Goal: Information Seeking & Learning: Learn about a topic

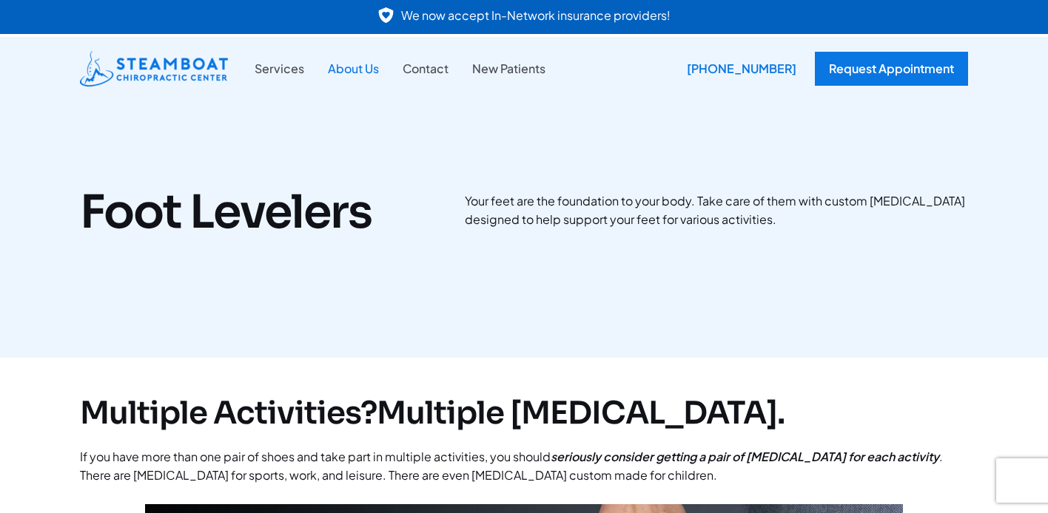
click at [363, 73] on link "About Us" at bounding box center [353, 68] width 75 height 19
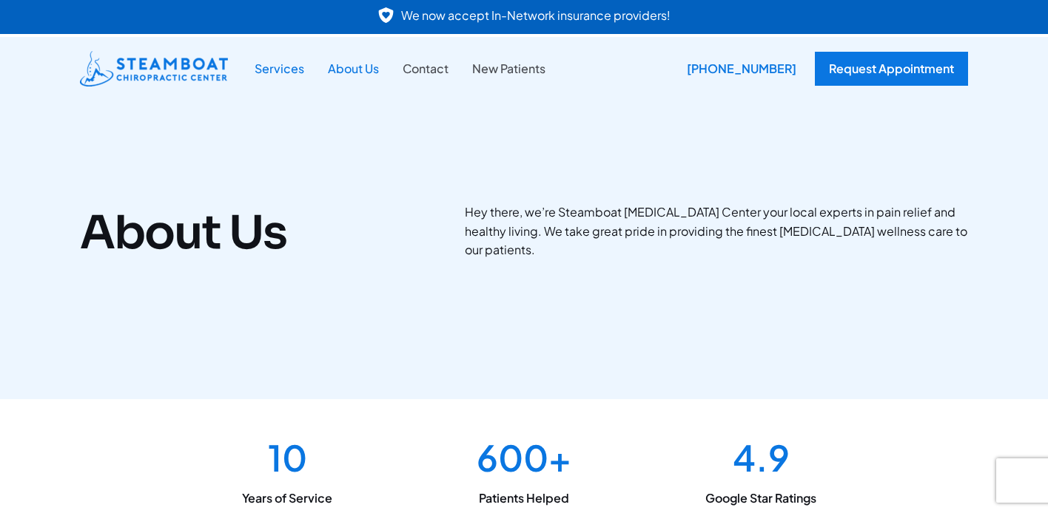
click at [275, 67] on link "Services" at bounding box center [279, 68] width 73 height 19
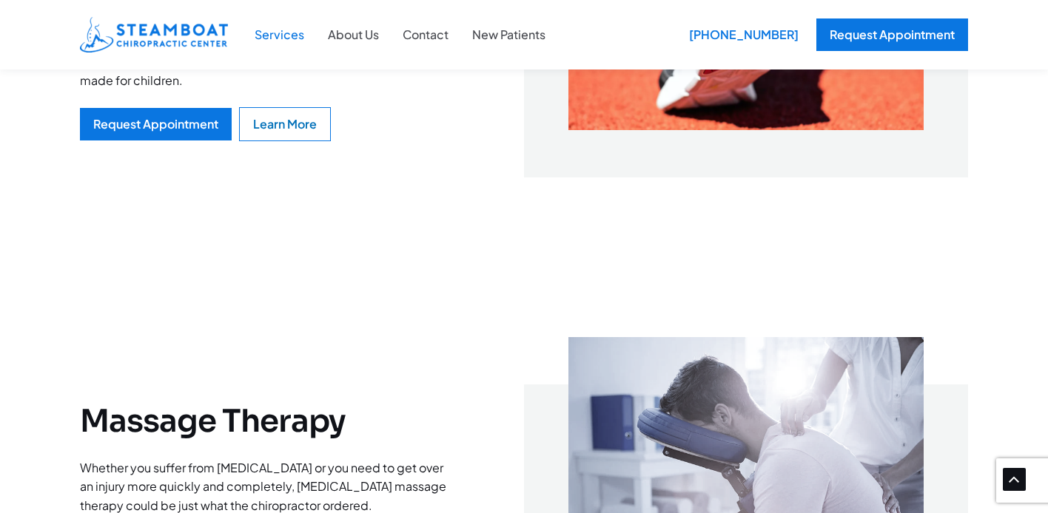
scroll to position [3222, 0]
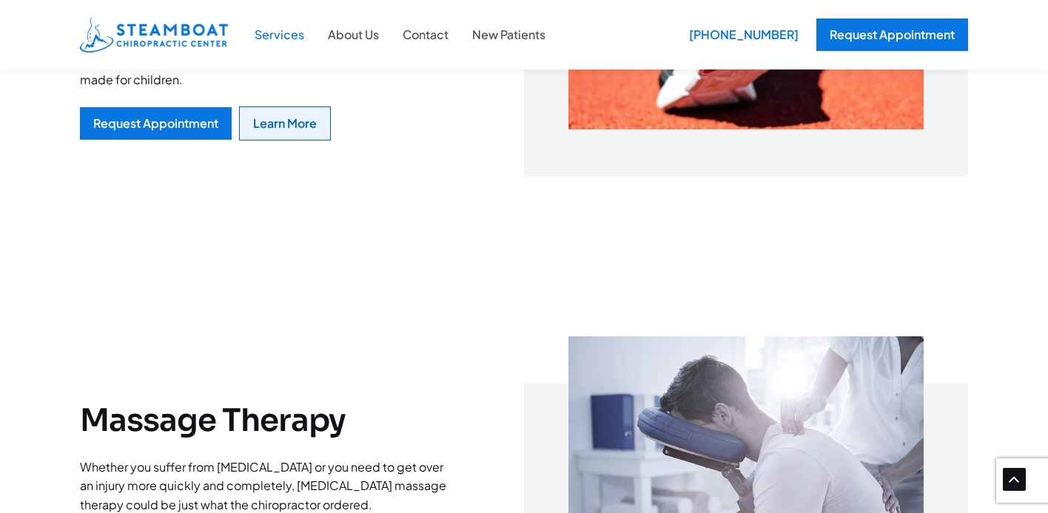
click at [281, 129] on div "Learn More" at bounding box center [285, 124] width 64 height 12
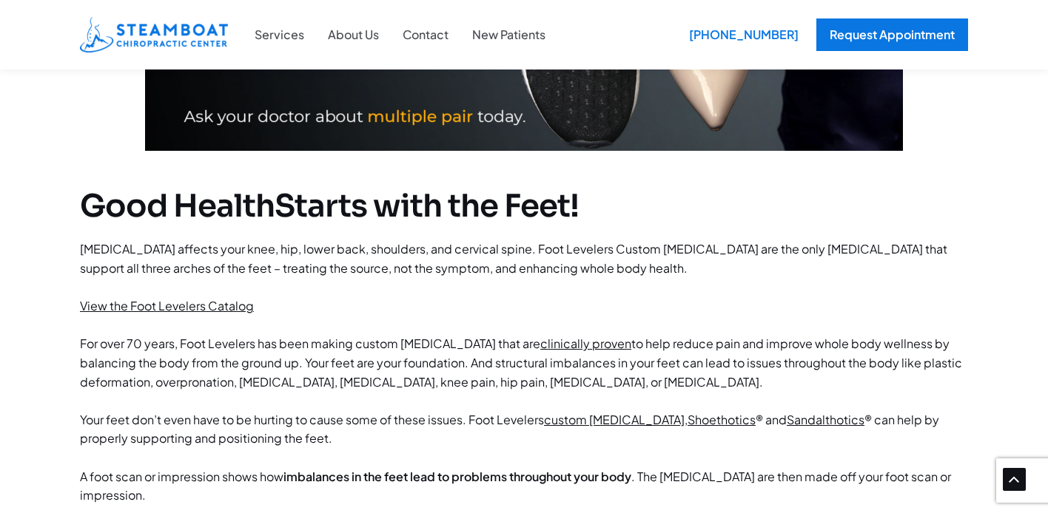
scroll to position [782, 0]
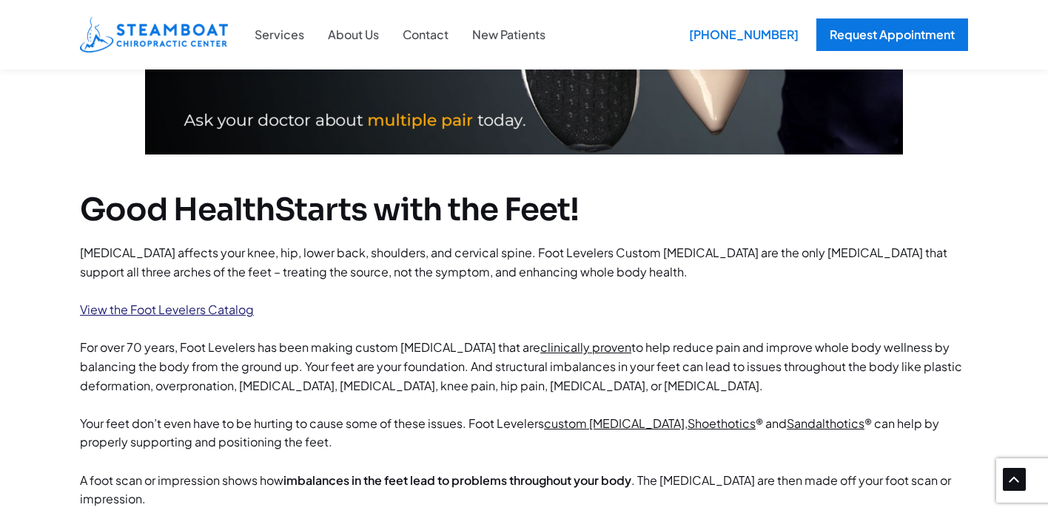
click at [205, 307] on link "View the Foot Levelers Catalog" at bounding box center [167, 310] width 174 height 16
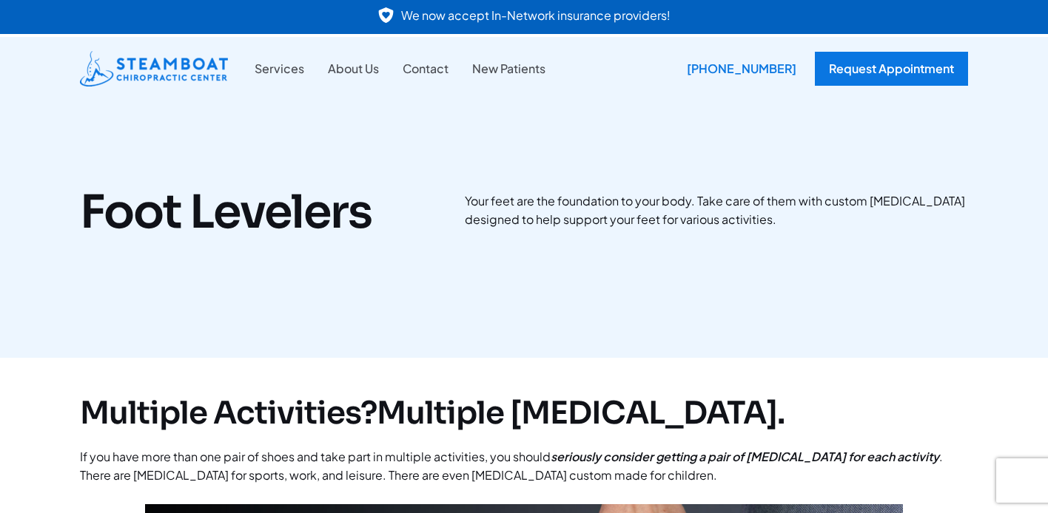
scroll to position [0, 0]
